Goal: Browse casually: Explore the website without a specific task or goal

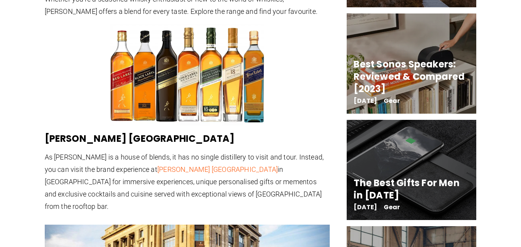
scroll to position [1002, 0]
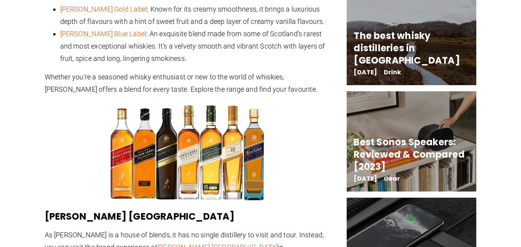
click at [234, 111] on img at bounding box center [187, 153] width 154 height 103
click at [232, 111] on img at bounding box center [187, 153] width 154 height 103
click at [232, 110] on img at bounding box center [187, 153] width 154 height 103
click at [237, 118] on img at bounding box center [187, 153] width 154 height 103
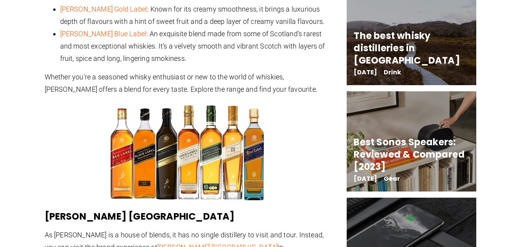
click at [237, 118] on img at bounding box center [187, 153] width 154 height 103
drag, startPoint x: 218, startPoint y: 138, endPoint x: 248, endPoint y: 109, distance: 41.7
click at [248, 109] on img at bounding box center [187, 153] width 154 height 103
click at [222, 113] on img at bounding box center [187, 153] width 154 height 103
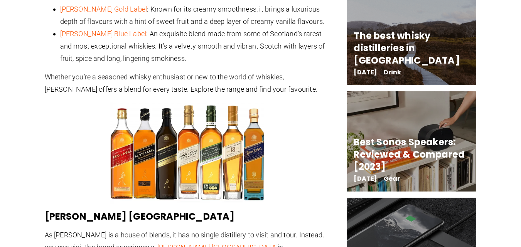
click at [222, 113] on img at bounding box center [187, 153] width 154 height 103
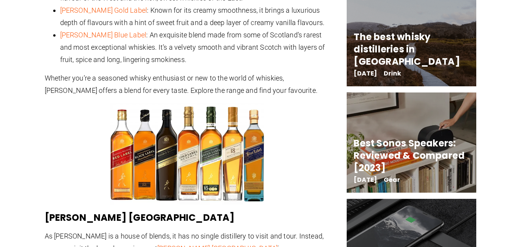
scroll to position [964, 0]
